Goal: Task Accomplishment & Management: Manage account settings

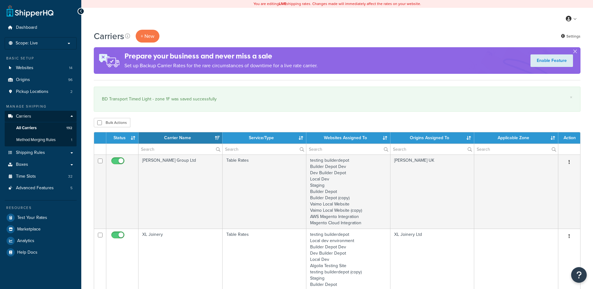
select select "15"
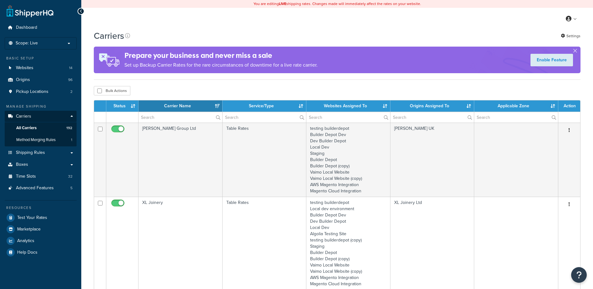
select select "15"
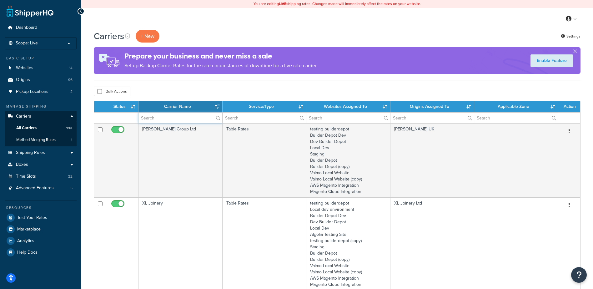
click at [166, 115] on input "text" at bounding box center [181, 118] width 84 height 11
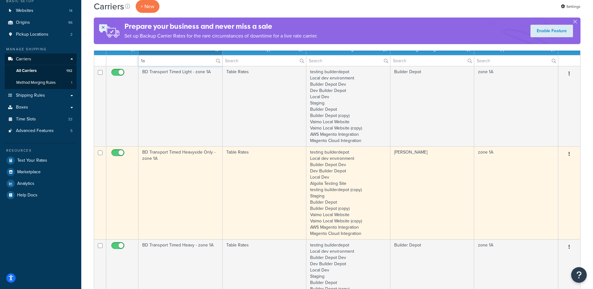
scroll to position [63, 0]
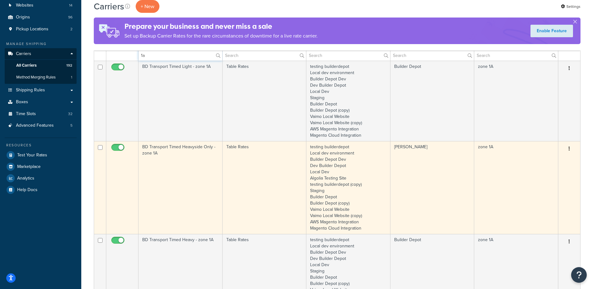
type input "1a"
click at [184, 170] on td "BD Transport Timed Heavyside Only - zone 1A" at bounding box center [181, 187] width 84 height 93
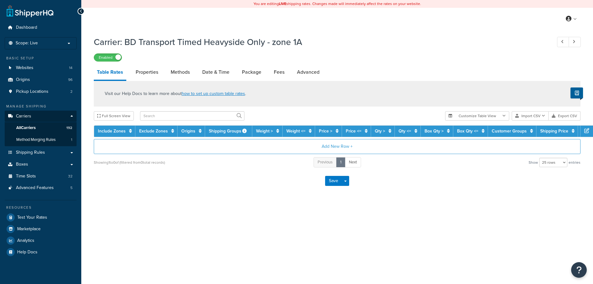
select select "25"
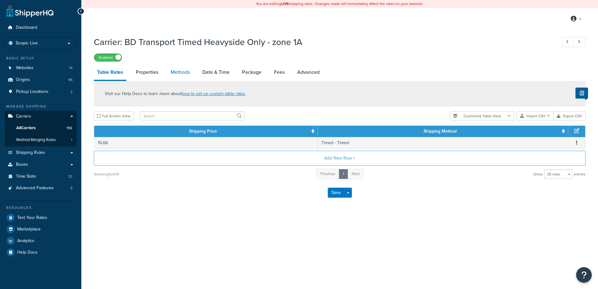
click at [184, 71] on link "Methods" at bounding box center [180, 72] width 25 height 15
select select "25"
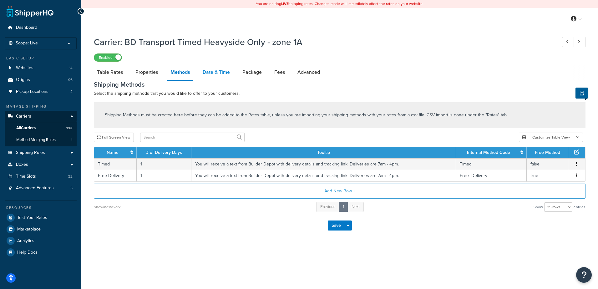
click at [216, 75] on link "Date & Time" at bounding box center [216, 72] width 33 height 15
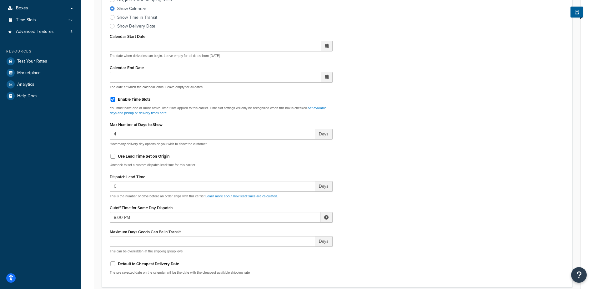
scroll to position [188, 0]
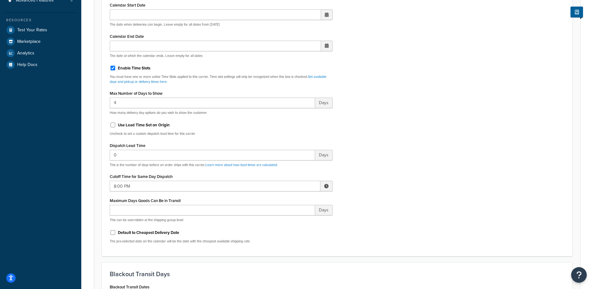
click at [327, 184] on span at bounding box center [326, 186] width 4 height 4
click at [284, 220] on span "▼" at bounding box center [280, 218] width 13 height 13
click at [280, 218] on span "▼" at bounding box center [280, 218] width 13 height 13
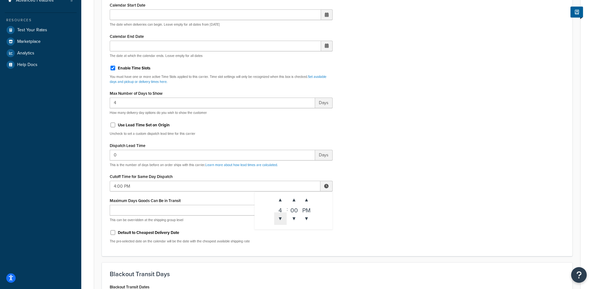
click at [280, 218] on span "▼" at bounding box center [280, 218] width 13 height 13
type input "3:00 PM"
click at [383, 182] on div "Include Delivery Date Information: No, just show shipping rates Show Calendar S…" at bounding box center [337, 101] width 465 height 294
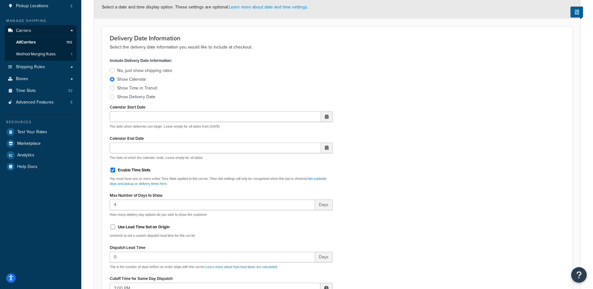
scroll to position [0, 0]
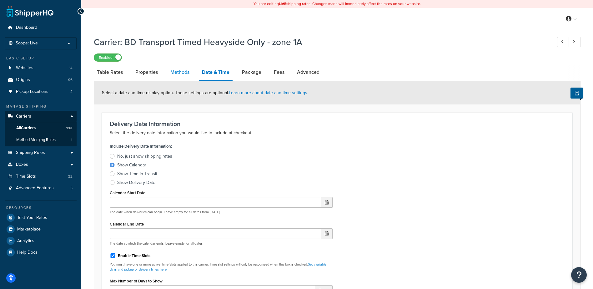
click at [181, 73] on link "Methods" at bounding box center [179, 72] width 25 height 15
select select "25"
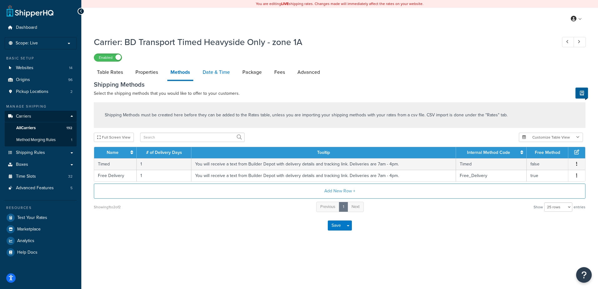
click at [209, 69] on link "Date & Time" at bounding box center [216, 72] width 33 height 15
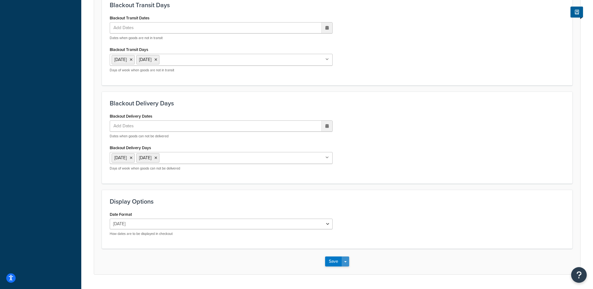
scroll to position [474, 0]
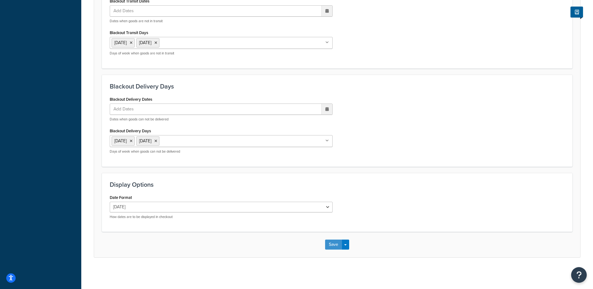
click at [330, 246] on button "Save" at bounding box center [333, 245] width 17 height 10
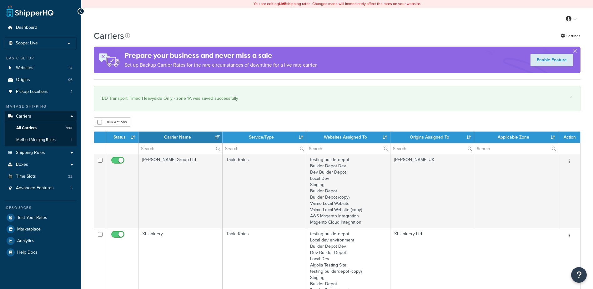
select select "15"
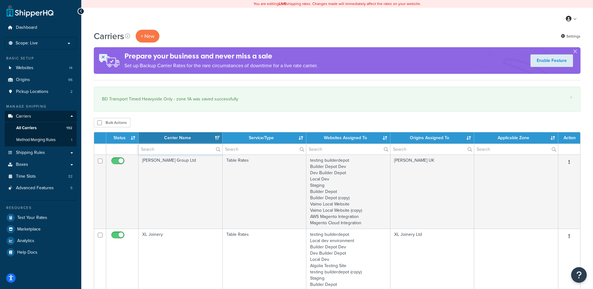
click at [151, 148] on input "text" at bounding box center [181, 149] width 84 height 11
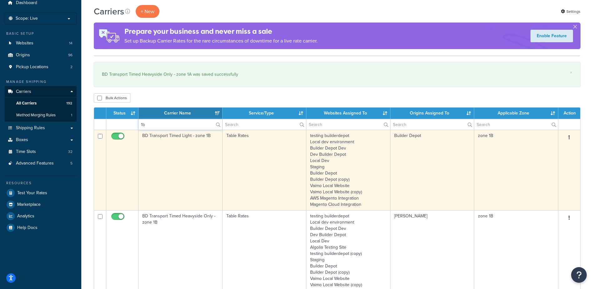
scroll to position [63, 0]
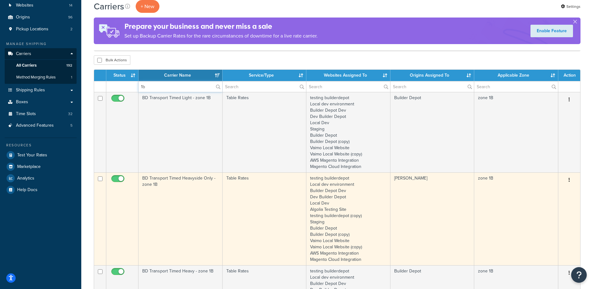
type input "1b"
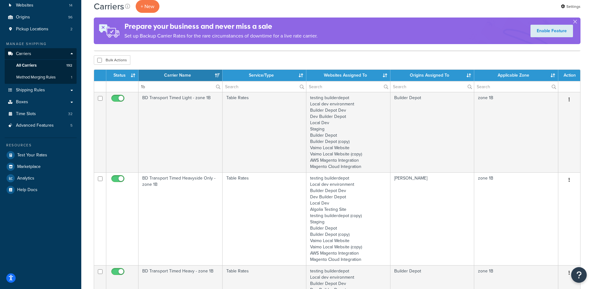
click at [180, 192] on td "BD Transport Timed Heavyside Only - zone 1B" at bounding box center [181, 218] width 84 height 93
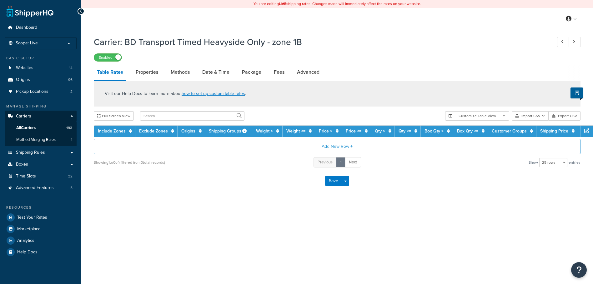
select select "25"
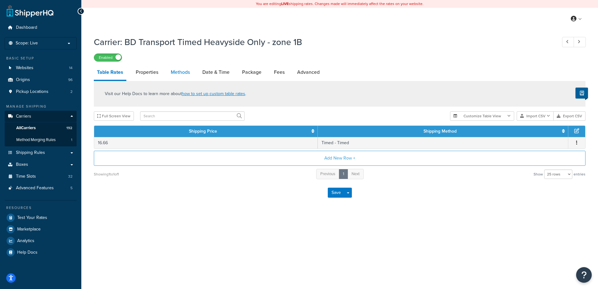
click at [181, 68] on link "Methods" at bounding box center [180, 72] width 25 height 15
select select "25"
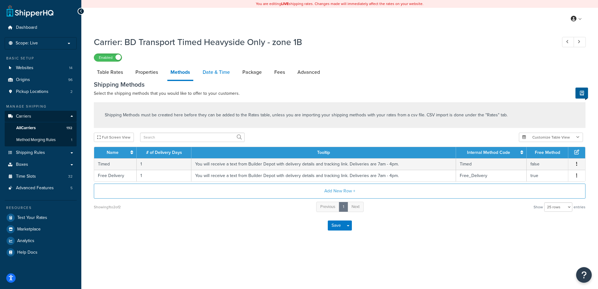
click at [217, 77] on link "Date & Time" at bounding box center [216, 72] width 33 height 15
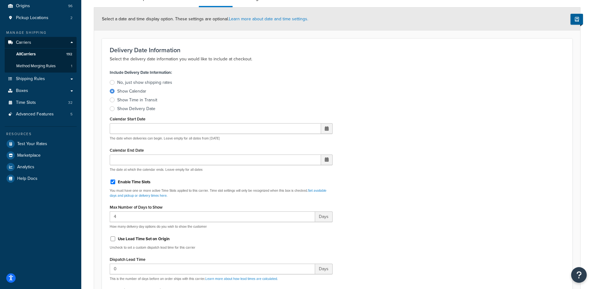
scroll to position [219, 0]
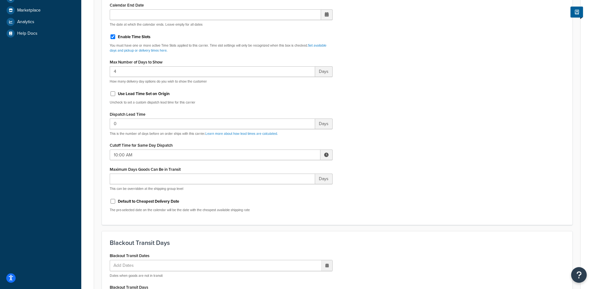
click at [328, 154] on span at bounding box center [326, 155] width 4 height 4
click at [282, 185] on span "▼" at bounding box center [280, 187] width 13 height 13
type input "8:00 AM"
click at [373, 170] on div "Include Delivery Date Information: No, just show shipping rates Show Calendar S…" at bounding box center [337, 70] width 465 height 294
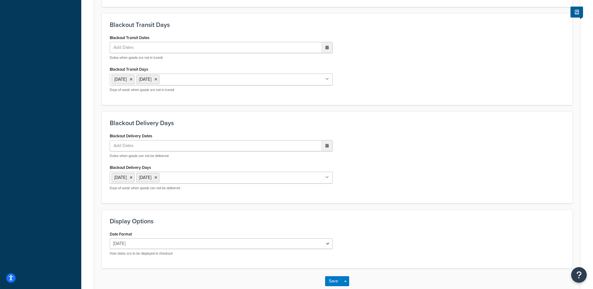
scroll to position [474, 0]
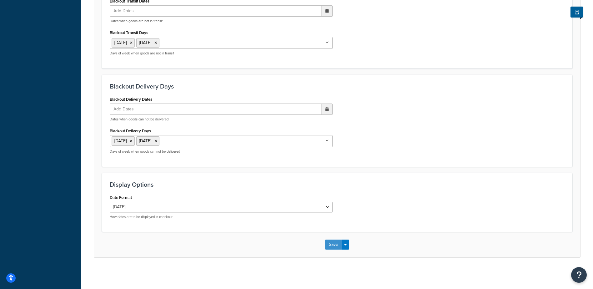
click at [333, 245] on button "Save" at bounding box center [333, 245] width 17 height 10
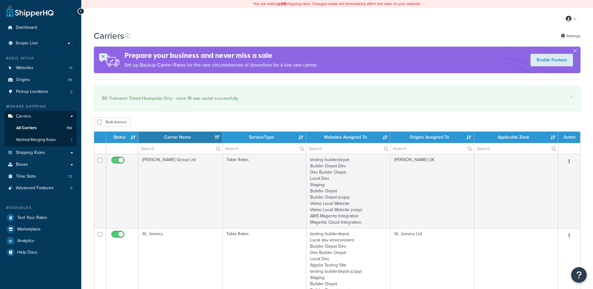
select select "15"
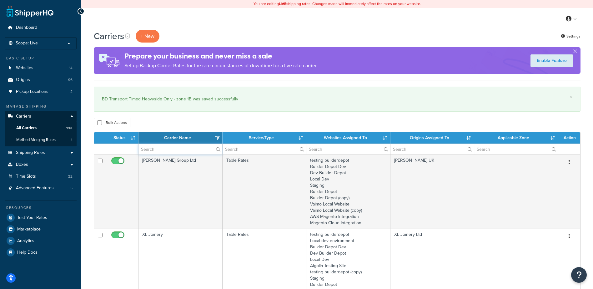
click at [150, 149] on input "text" at bounding box center [181, 149] width 84 height 11
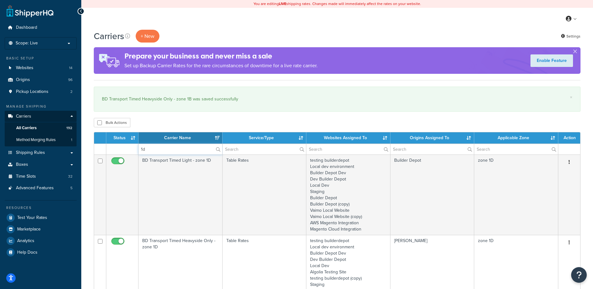
type input "1d"
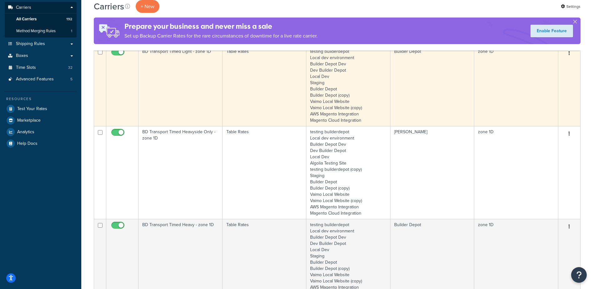
scroll to position [125, 0]
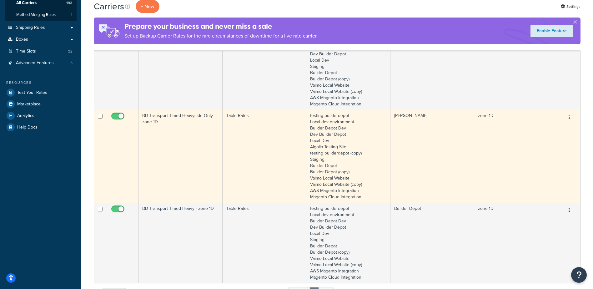
click at [172, 142] on td "BD Transport Timed Heavyside Only - zone 1D" at bounding box center [181, 156] width 84 height 93
click at [172, 141] on td "BD Transport Timed Heavyside Only - zone 1D" at bounding box center [181, 156] width 84 height 93
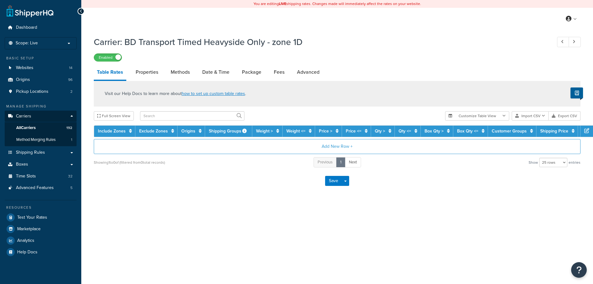
select select "25"
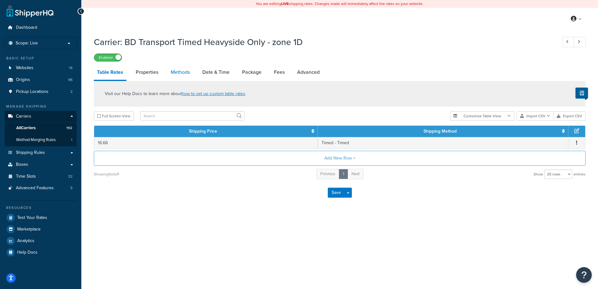
click at [181, 72] on link "Methods" at bounding box center [180, 72] width 25 height 15
select select "25"
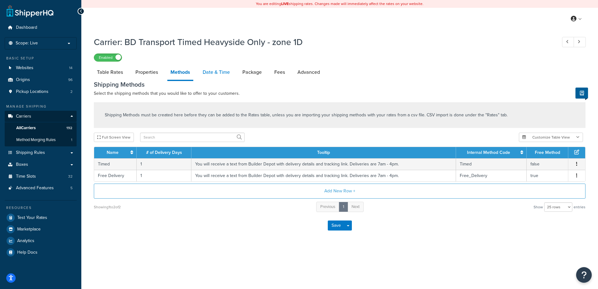
click at [211, 72] on link "Date & Time" at bounding box center [216, 72] width 33 height 15
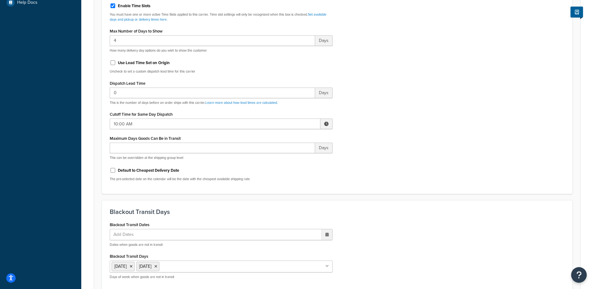
scroll to position [250, 0]
click at [326, 123] on span at bounding box center [326, 123] width 4 height 4
click at [282, 156] on span "▼" at bounding box center [280, 156] width 13 height 13
type input "8:00 AM"
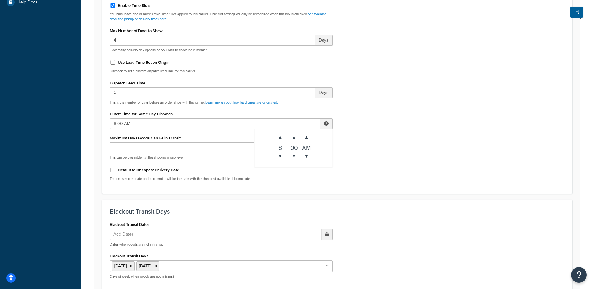
click at [388, 143] on div "Include Delivery Date Information: No, just show shipping rates Show Calendar S…" at bounding box center [337, 38] width 465 height 294
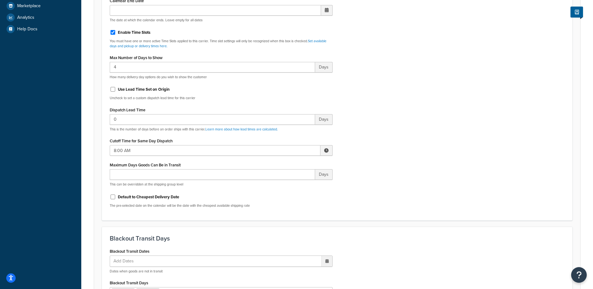
scroll to position [474, 0]
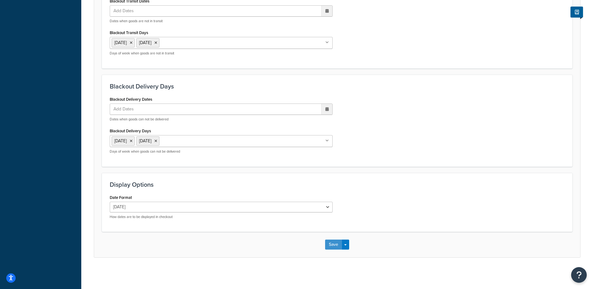
click at [332, 246] on button "Save" at bounding box center [333, 245] width 17 height 10
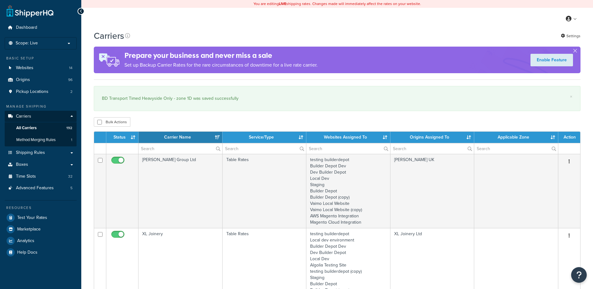
select select "15"
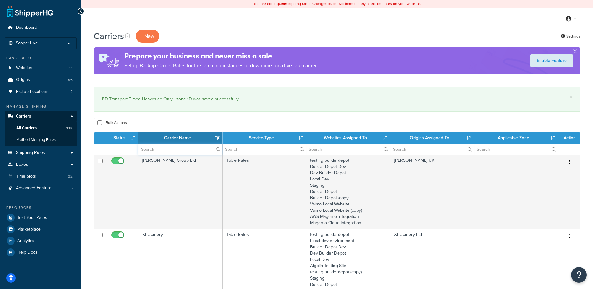
click at [150, 151] on input "text" at bounding box center [181, 149] width 84 height 11
click at [163, 150] on input "text" at bounding box center [181, 149] width 84 height 11
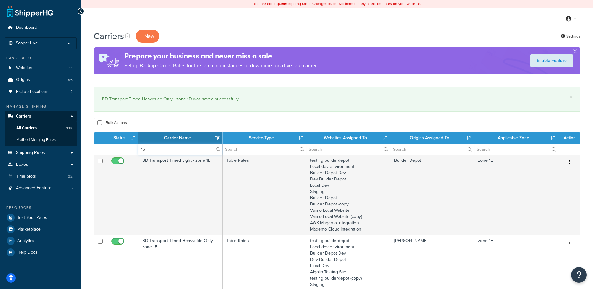
type input "1e"
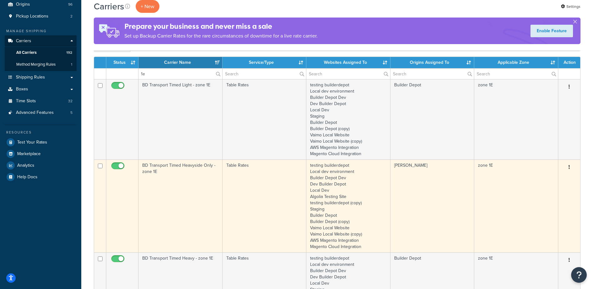
scroll to position [94, 0]
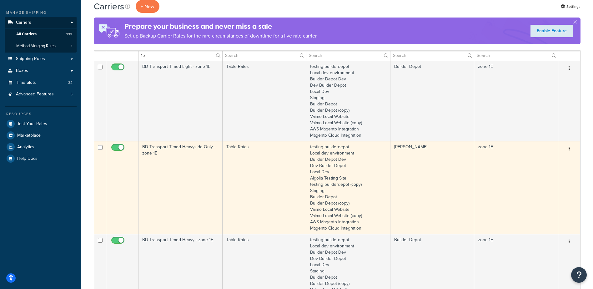
click at [189, 173] on td "BD Transport Timed Heavyside Only - zone 1E" at bounding box center [181, 187] width 84 height 93
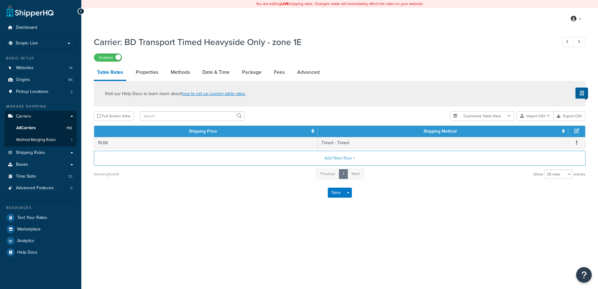
select select "25"
click at [180, 74] on link "Methods" at bounding box center [180, 72] width 25 height 15
select select "25"
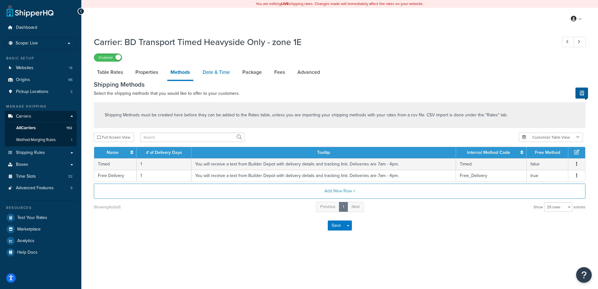
click at [211, 72] on link "Date & Time" at bounding box center [216, 72] width 33 height 15
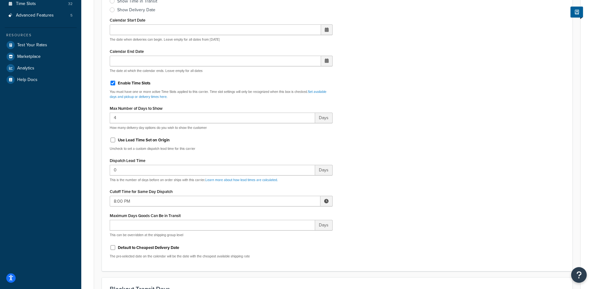
scroll to position [188, 0]
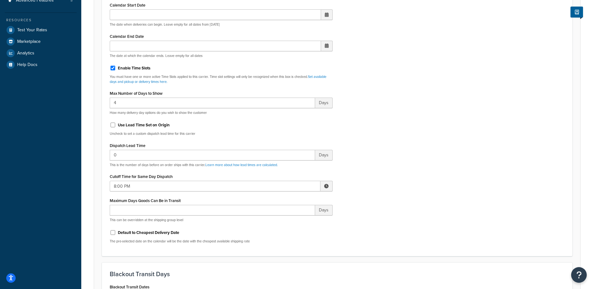
click at [325, 187] on span at bounding box center [326, 186] width 4 height 4
click at [282, 216] on span "▼" at bounding box center [280, 218] width 13 height 13
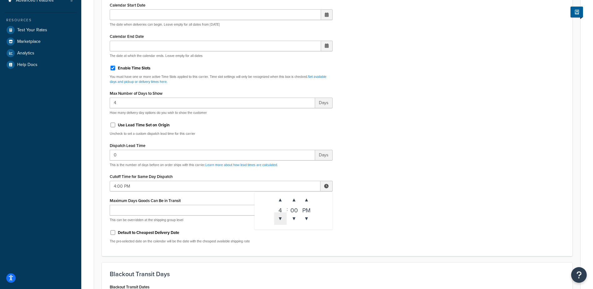
click at [282, 216] on span "▼" at bounding box center [280, 218] width 13 height 13
type input "3:00 PM"
drag, startPoint x: 417, startPoint y: 199, endPoint x: 398, endPoint y: 190, distance: 20.8
click at [414, 197] on div "Include Delivery Date Information: No, just show shipping rates Show Calendar S…" at bounding box center [337, 101] width 465 height 294
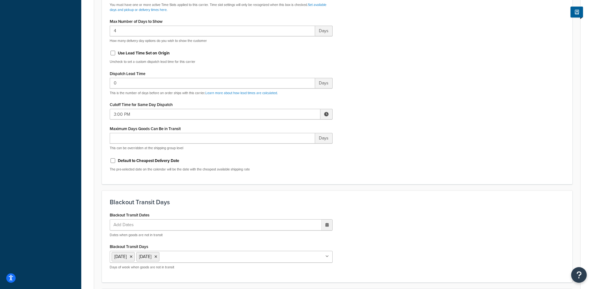
scroll to position [438, 0]
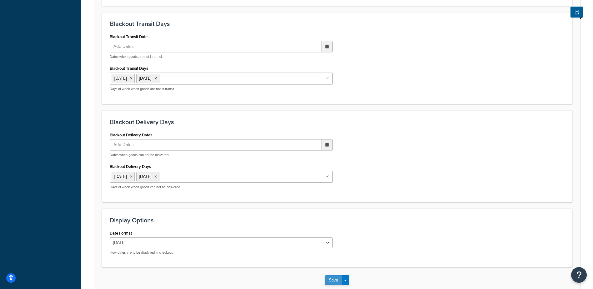
click at [331, 280] on button "Save" at bounding box center [333, 280] width 17 height 10
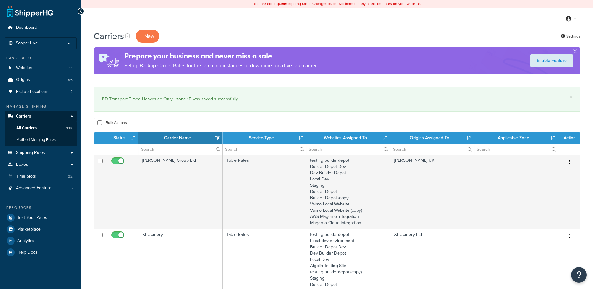
select select "15"
click at [156, 148] on input "text" at bounding box center [181, 149] width 84 height 11
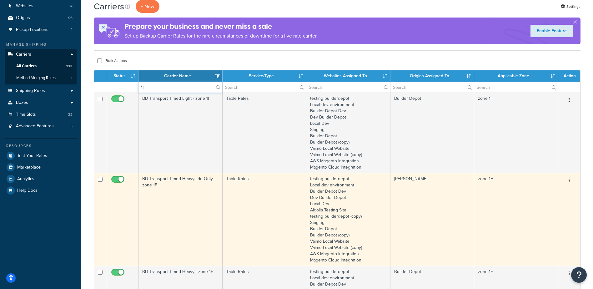
scroll to position [63, 0]
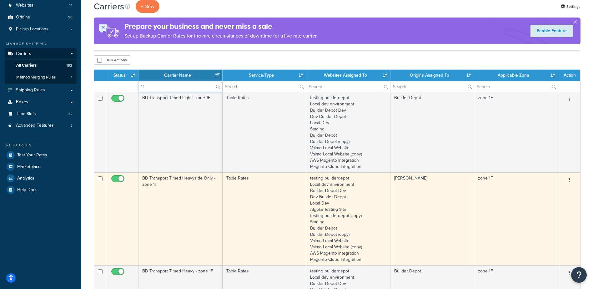
type input "1f"
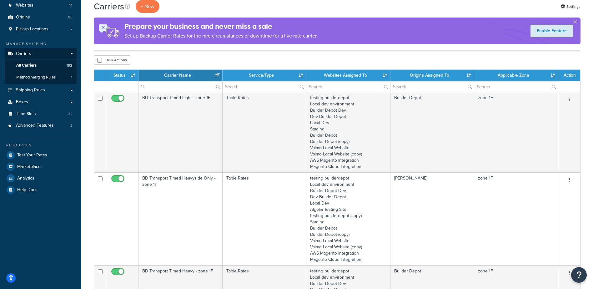
click at [181, 202] on td "BD Transport Timed Heavyside Only - zone 1F" at bounding box center [181, 218] width 84 height 93
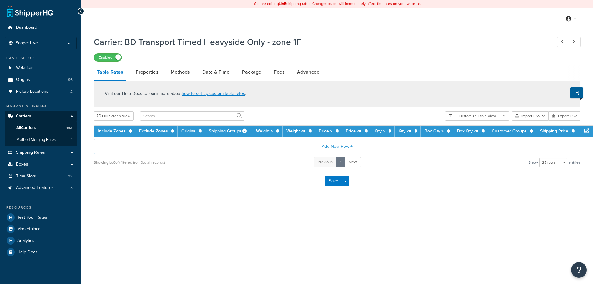
select select "25"
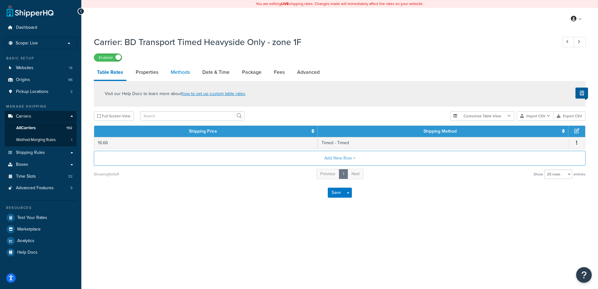
click at [181, 76] on link "Methods" at bounding box center [180, 72] width 25 height 15
select select "25"
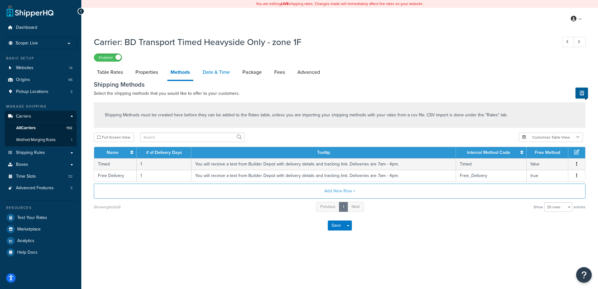
click at [210, 75] on link "Date & Time" at bounding box center [216, 72] width 33 height 15
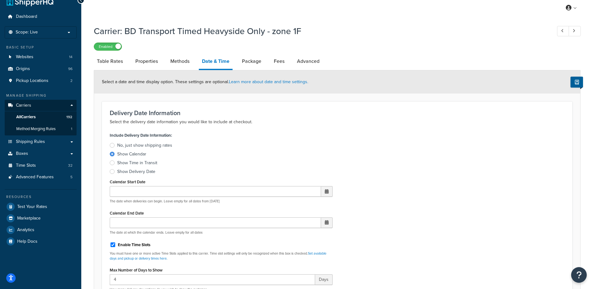
scroll to position [188, 0]
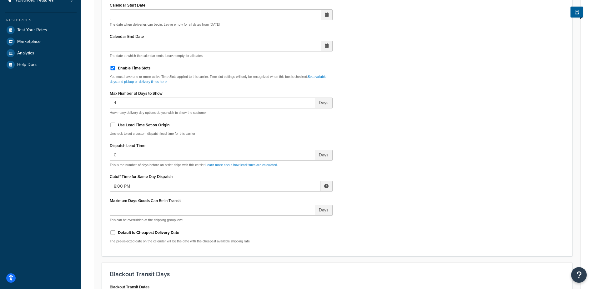
click at [325, 185] on span at bounding box center [326, 186] width 4 height 4
click at [277, 218] on span "▼" at bounding box center [280, 218] width 13 height 13
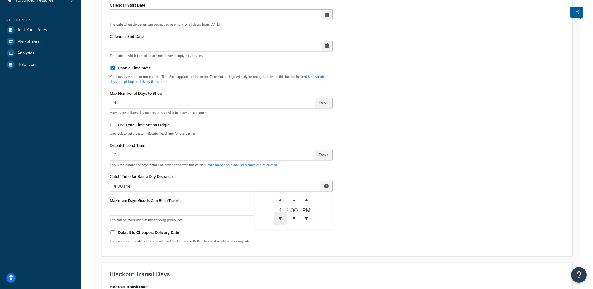
click at [277, 218] on span "▼" at bounding box center [280, 218] width 13 height 13
type input "3:00 PM"
click at [365, 201] on div "Include Delivery Date Information: No, just show shipping rates Show Calendar S…" at bounding box center [337, 101] width 465 height 294
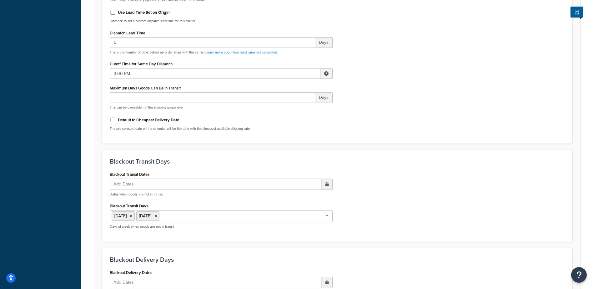
scroll to position [438, 0]
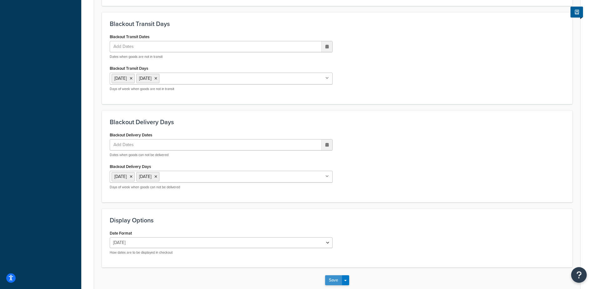
click at [330, 280] on button "Save" at bounding box center [333, 280] width 17 height 10
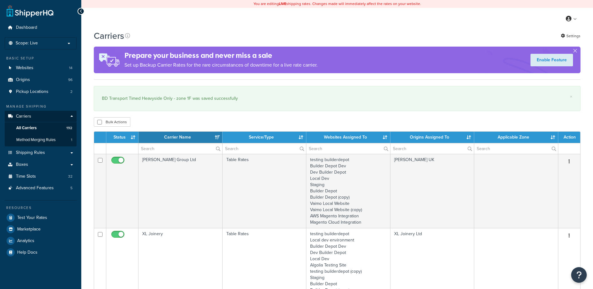
select select "15"
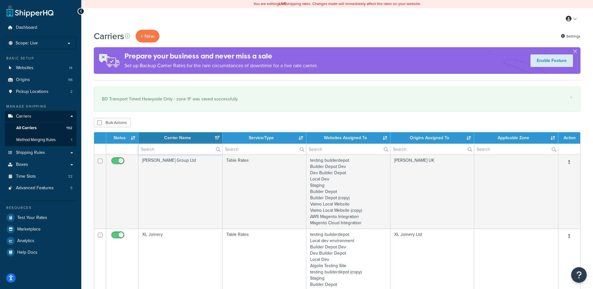
click at [143, 150] on input "text" at bounding box center [181, 149] width 84 height 11
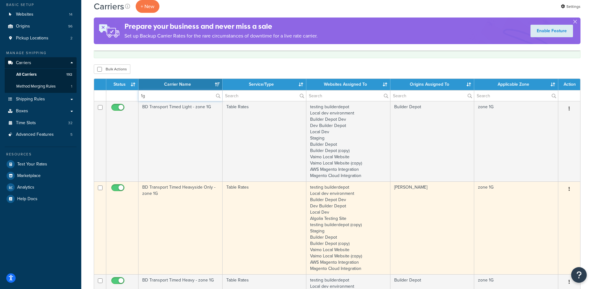
scroll to position [94, 0]
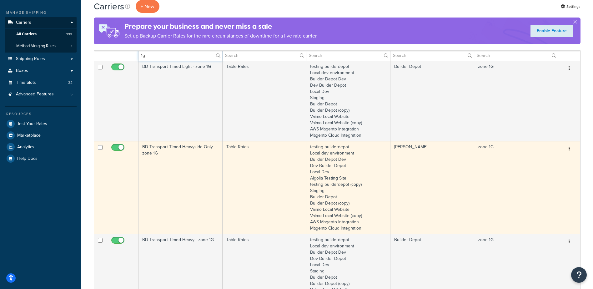
type input "1g"
click at [186, 176] on td "BD Transport Timed Heavyside Only - zone 1G" at bounding box center [181, 187] width 84 height 93
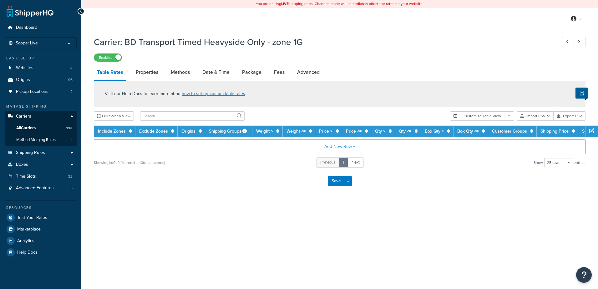
select select "25"
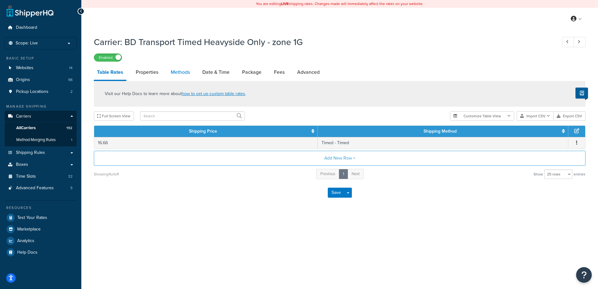
click at [186, 74] on link "Methods" at bounding box center [180, 72] width 25 height 15
select select "25"
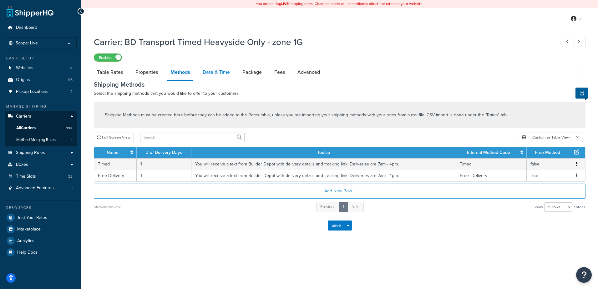
click at [215, 74] on link "Date & Time" at bounding box center [216, 72] width 33 height 15
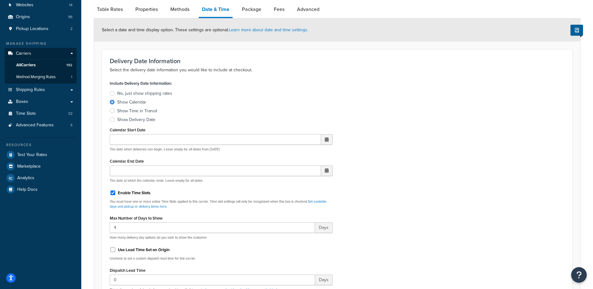
scroll to position [188, 0]
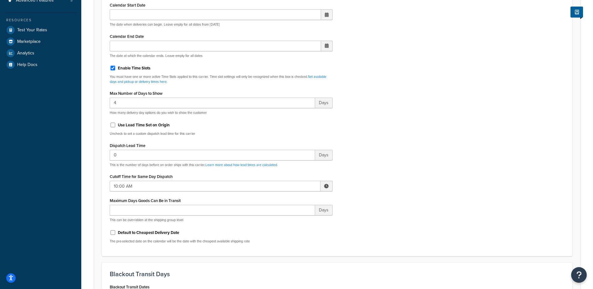
click at [323, 186] on span at bounding box center [327, 186] width 12 height 11
click at [279, 218] on span "▼" at bounding box center [280, 218] width 13 height 13
type input "8:00 AM"
click at [378, 197] on div "Include Delivery Date Information: No, just show shipping rates Show Calendar S…" at bounding box center [337, 101] width 465 height 294
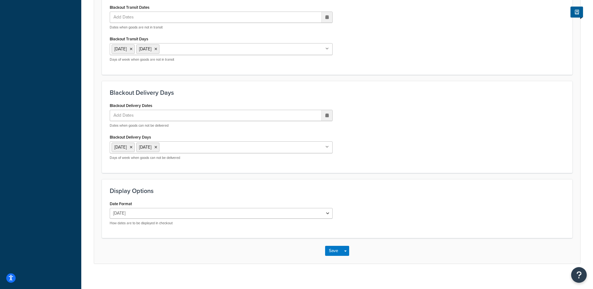
scroll to position [469, 0]
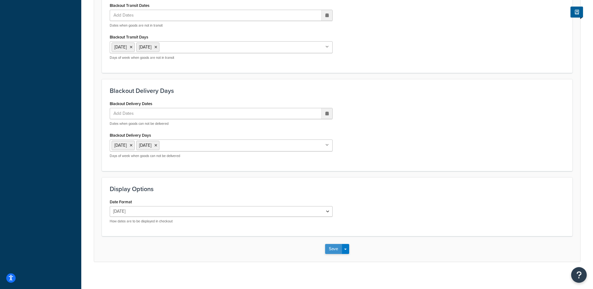
click at [334, 248] on button "Save" at bounding box center [333, 249] width 17 height 10
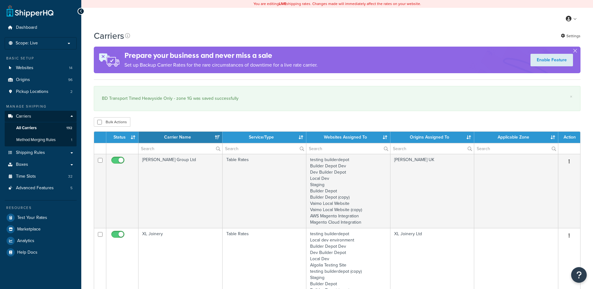
select select "15"
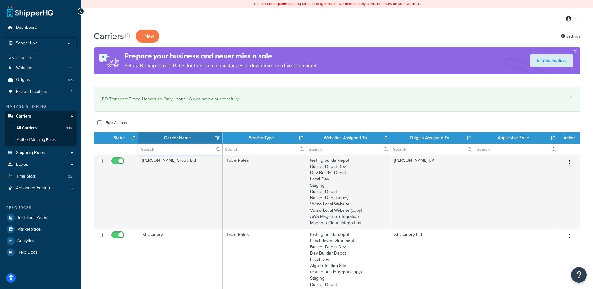
click at [159, 149] on input "text" at bounding box center [181, 149] width 84 height 11
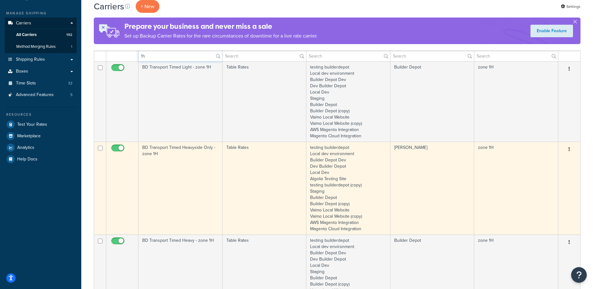
scroll to position [94, 0]
type input "1h"
click at [183, 167] on td "BD Transport Timed Heavyside Only - zone 1H" at bounding box center [181, 187] width 84 height 93
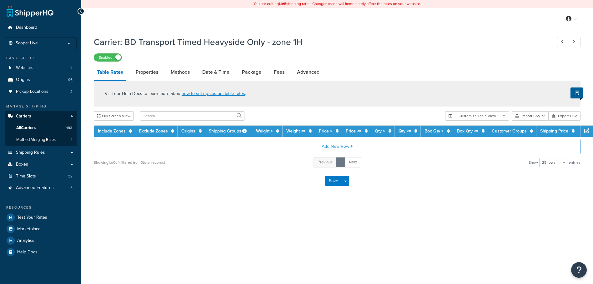
select select "25"
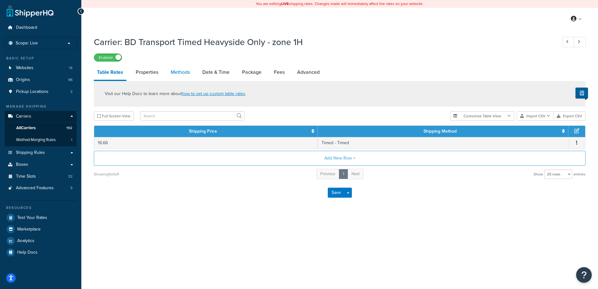
click at [177, 68] on link "Methods" at bounding box center [180, 72] width 25 height 15
select select "25"
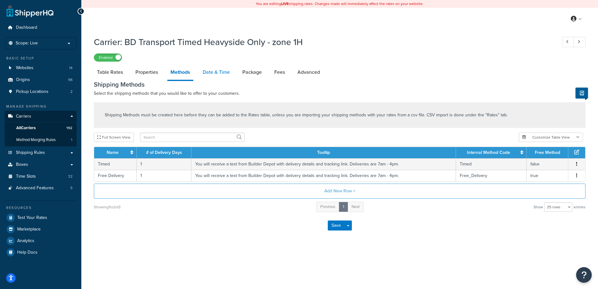
click at [212, 71] on link "Date & Time" at bounding box center [216, 72] width 33 height 15
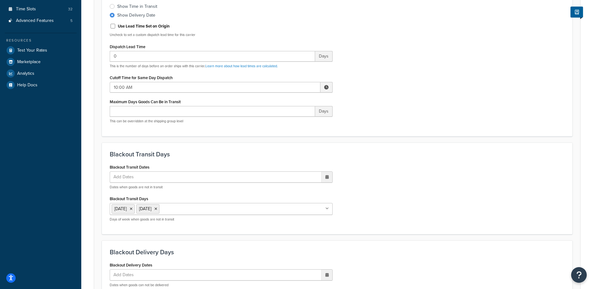
scroll to position [156, 0]
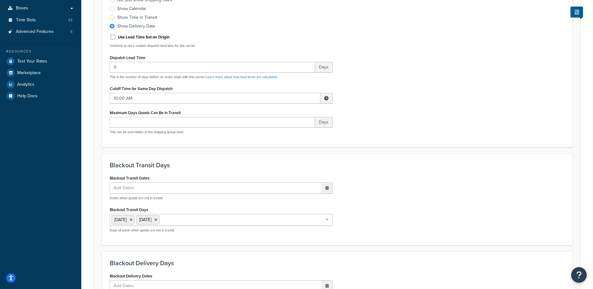
click at [325, 97] on span at bounding box center [326, 98] width 4 height 4
click at [280, 130] on span "▼" at bounding box center [280, 130] width 13 height 13
type input "8:00 AM"
click at [381, 125] on div "Include Delivery Date Information: No, just show shipping rates Show Calendar S…" at bounding box center [337, 62] width 465 height 154
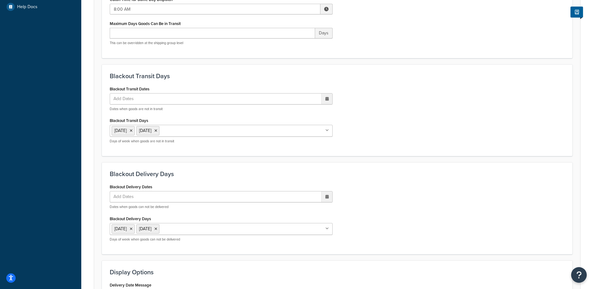
scroll to position [395, 0]
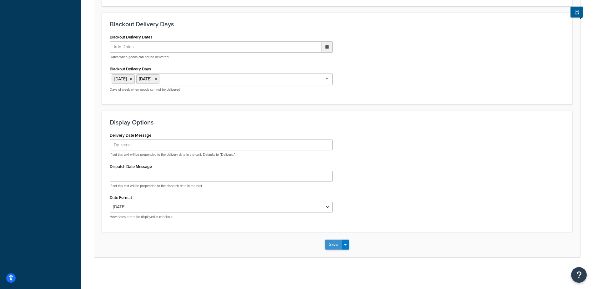
click at [335, 246] on button "Save" at bounding box center [333, 245] width 17 height 10
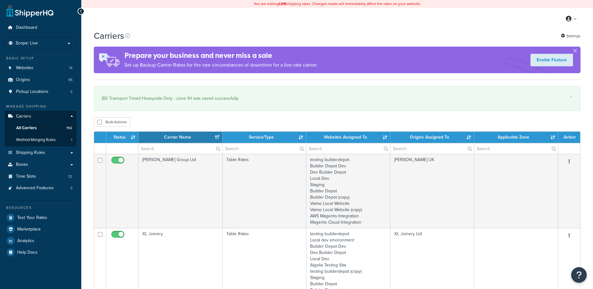
select select "15"
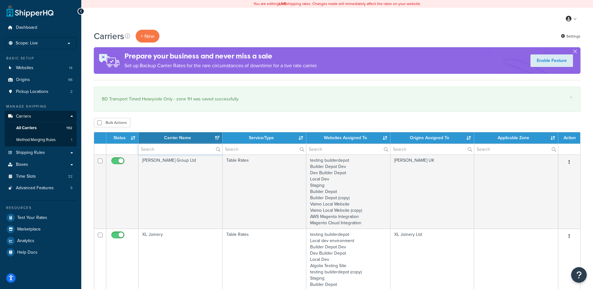
click at [153, 148] on input "text" at bounding box center [181, 149] width 84 height 11
click at [143, 147] on input "text" at bounding box center [181, 149] width 84 height 11
click at [147, 149] on input "text" at bounding box center [181, 149] width 84 height 11
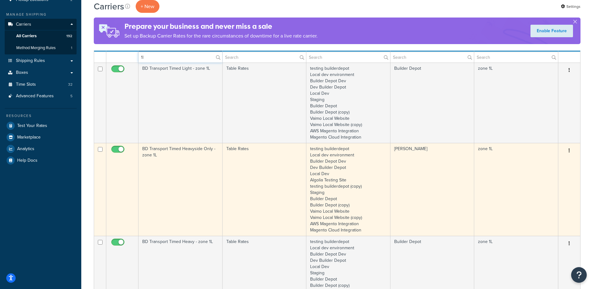
scroll to position [94, 0]
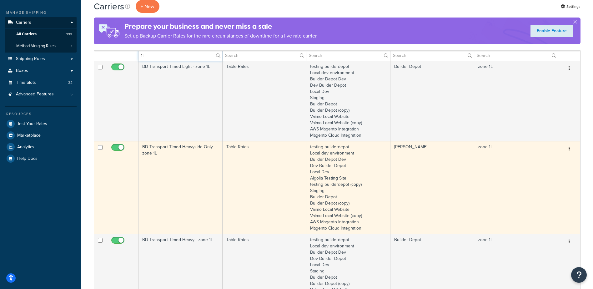
type input "1l"
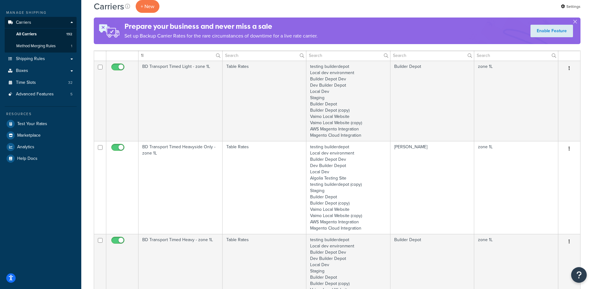
click at [170, 161] on td "BD Transport Timed Heavyside Only - zone 1L" at bounding box center [181, 187] width 84 height 93
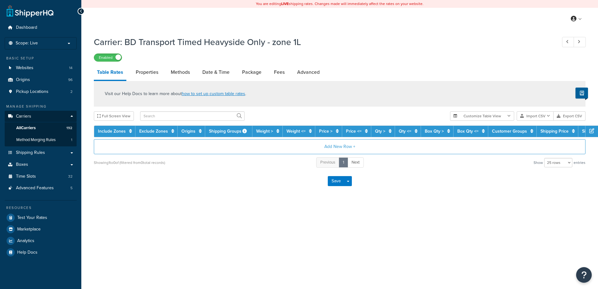
select select "25"
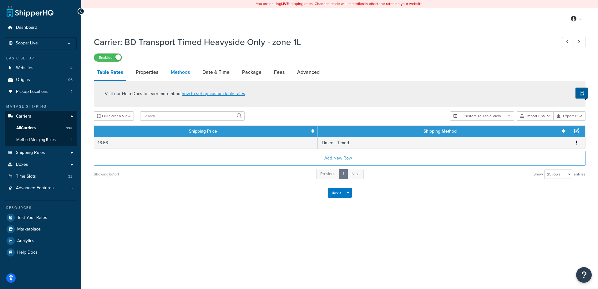
click at [180, 74] on link "Methods" at bounding box center [180, 72] width 25 height 15
select select "25"
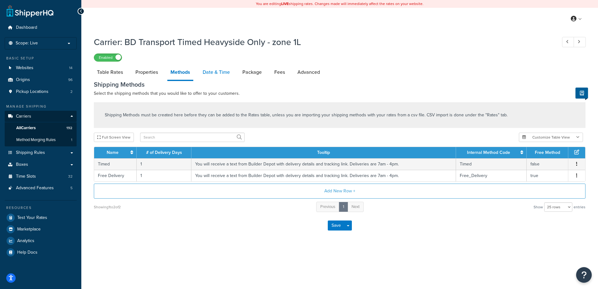
click at [225, 76] on link "Date & Time" at bounding box center [216, 72] width 33 height 15
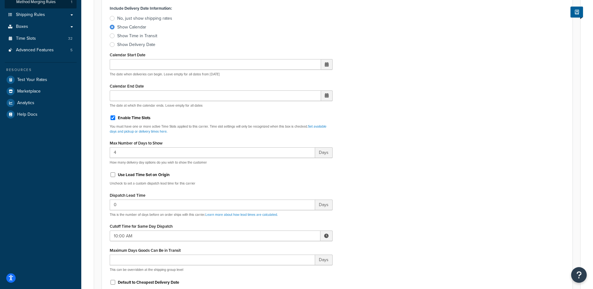
scroll to position [156, 0]
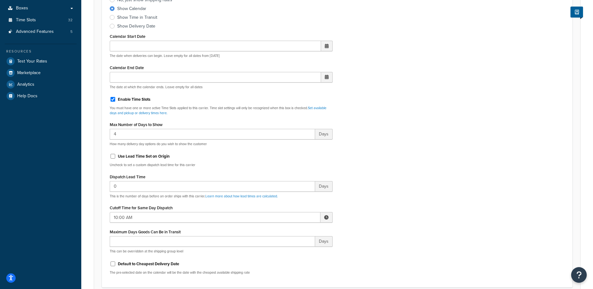
click at [327, 219] on span at bounding box center [326, 217] width 4 height 4
click at [285, 251] on span "▼" at bounding box center [280, 250] width 13 height 13
type input "8:00 AM"
click at [396, 216] on div "Include Delivery Date Information: No, just show shipping rates Show Calendar S…" at bounding box center [337, 132] width 465 height 294
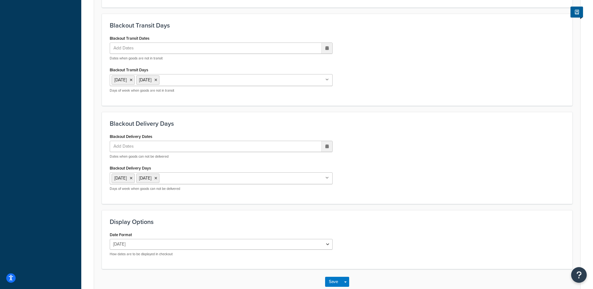
scroll to position [474, 0]
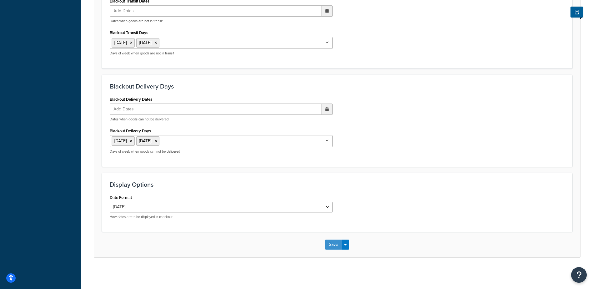
click at [334, 247] on button "Save" at bounding box center [333, 245] width 17 height 10
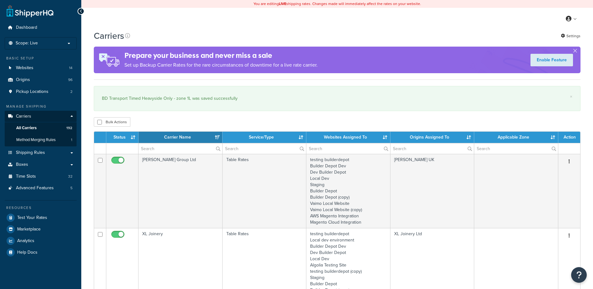
select select "15"
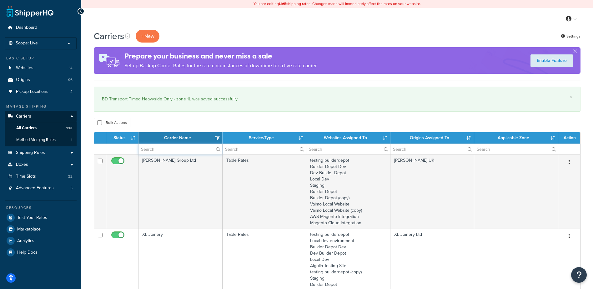
click at [154, 146] on input "text" at bounding box center [181, 149] width 84 height 11
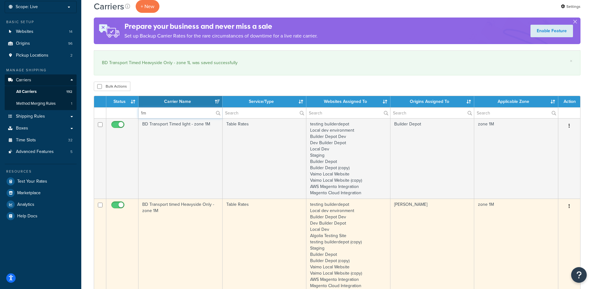
scroll to position [94, 0]
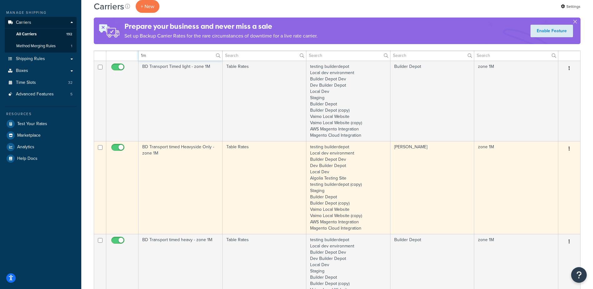
type input "1m"
click at [173, 170] on td "BD Transport timed Heavyside Only - zone 1M" at bounding box center [181, 187] width 84 height 93
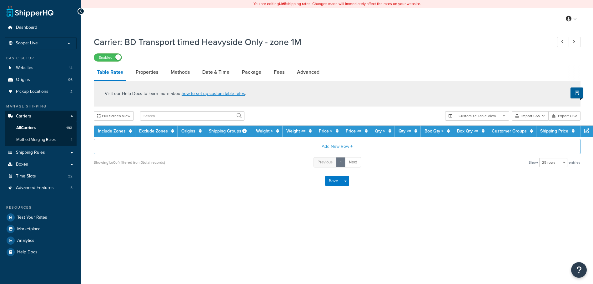
select select "25"
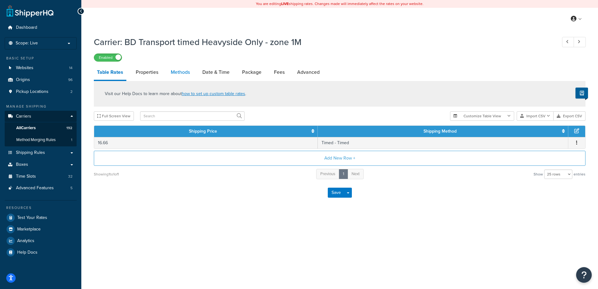
click at [186, 69] on link "Methods" at bounding box center [180, 72] width 25 height 15
select select "25"
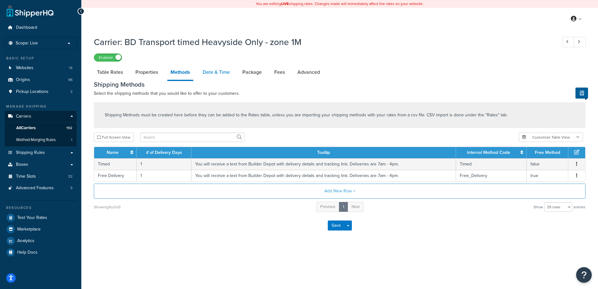
click at [212, 70] on link "Date & Time" at bounding box center [216, 72] width 33 height 15
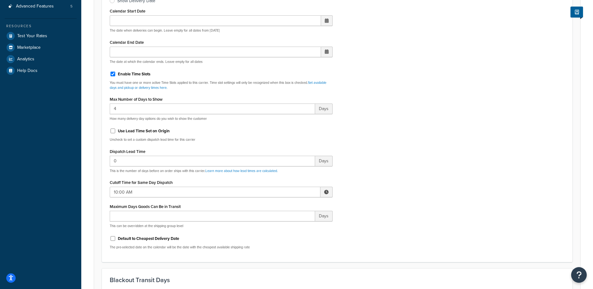
scroll to position [188, 0]
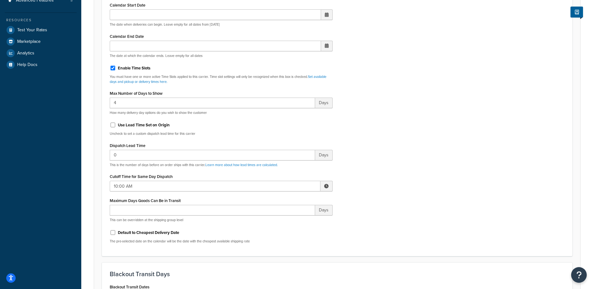
click at [326, 186] on span at bounding box center [326, 186] width 4 height 4
click at [280, 219] on span "▼" at bounding box center [280, 218] width 13 height 13
type input "8:00 AM"
click at [389, 183] on div "Include Delivery Date Information: No, just show shipping rates Show Calendar S…" at bounding box center [337, 101] width 465 height 294
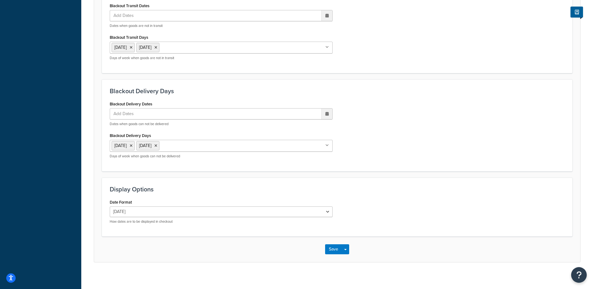
scroll to position [469, 0]
click at [336, 246] on button "Save" at bounding box center [333, 249] width 17 height 10
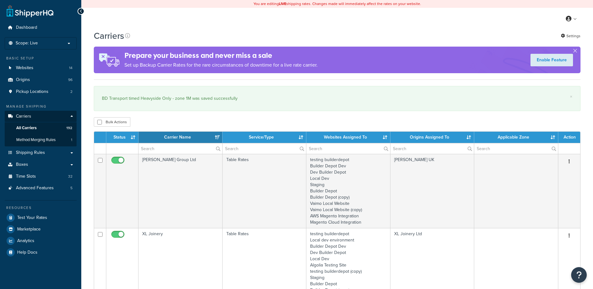
select select "15"
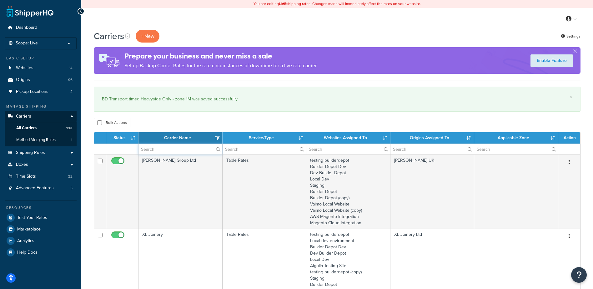
click at [163, 151] on input "text" at bounding box center [181, 149] width 84 height 11
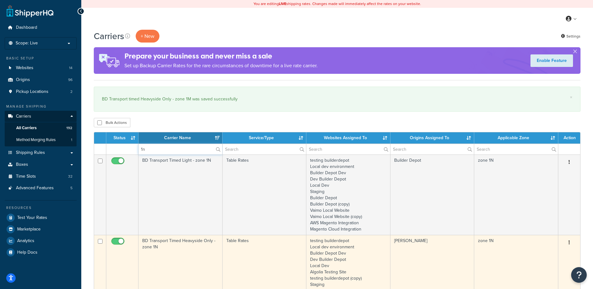
type input "1n"
click at [191, 256] on td "BD Transport Timed Heavyside Only - zone 1N" at bounding box center [181, 281] width 84 height 93
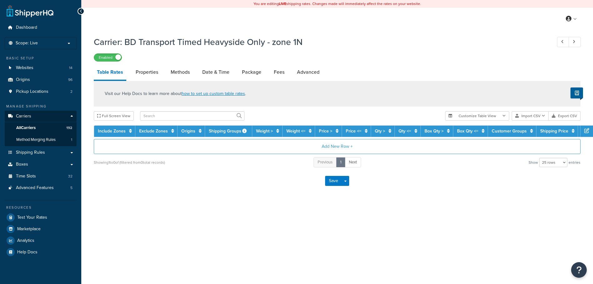
select select "25"
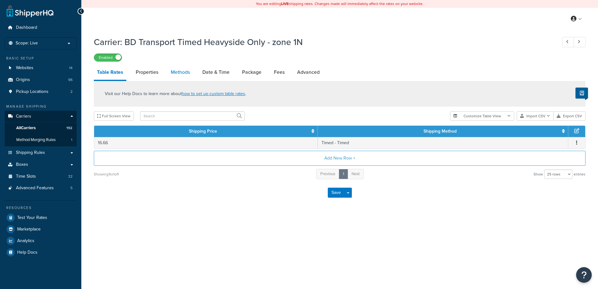
click at [183, 72] on link "Methods" at bounding box center [180, 72] width 25 height 15
select select "25"
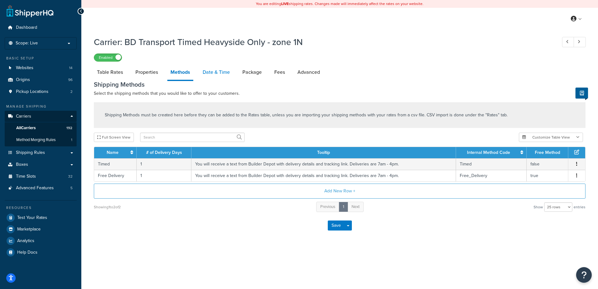
click at [207, 71] on link "Date & Time" at bounding box center [216, 72] width 33 height 15
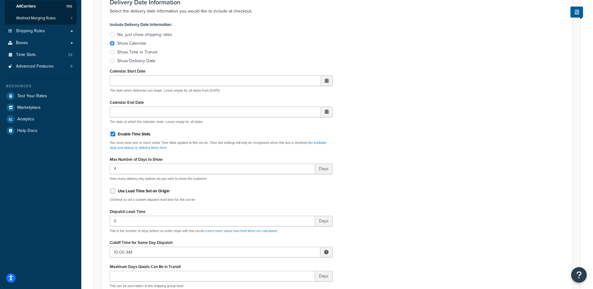
scroll to position [188, 0]
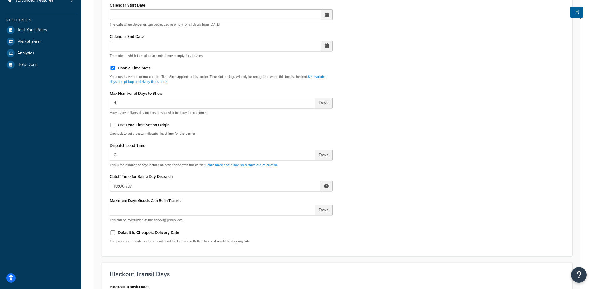
click at [327, 187] on span at bounding box center [326, 186] width 4 height 4
click at [283, 220] on span "▼" at bounding box center [280, 218] width 13 height 13
type input "8:00 AM"
click at [379, 214] on div "Include Delivery Date Information: No, just show shipping rates Show Calendar S…" at bounding box center [337, 101] width 465 height 294
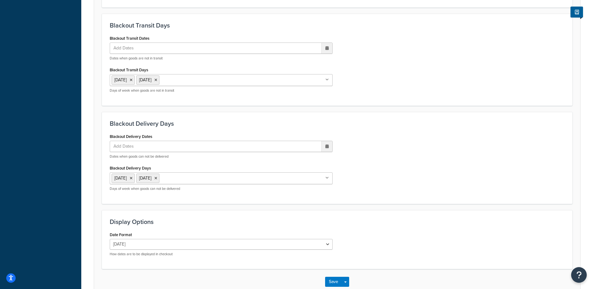
scroll to position [438, 0]
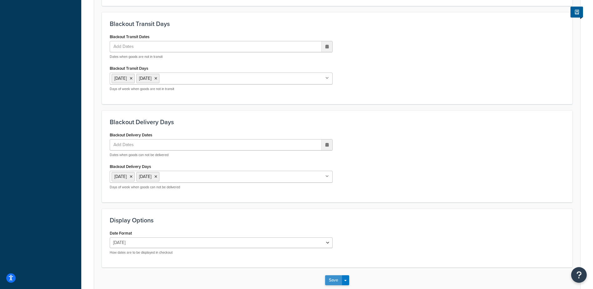
click at [333, 281] on button "Save" at bounding box center [333, 280] width 17 height 10
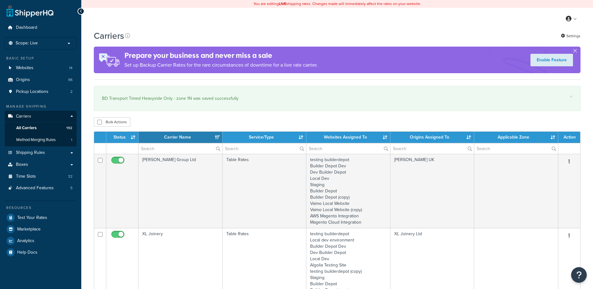
select select "15"
